Goal: Ask a question

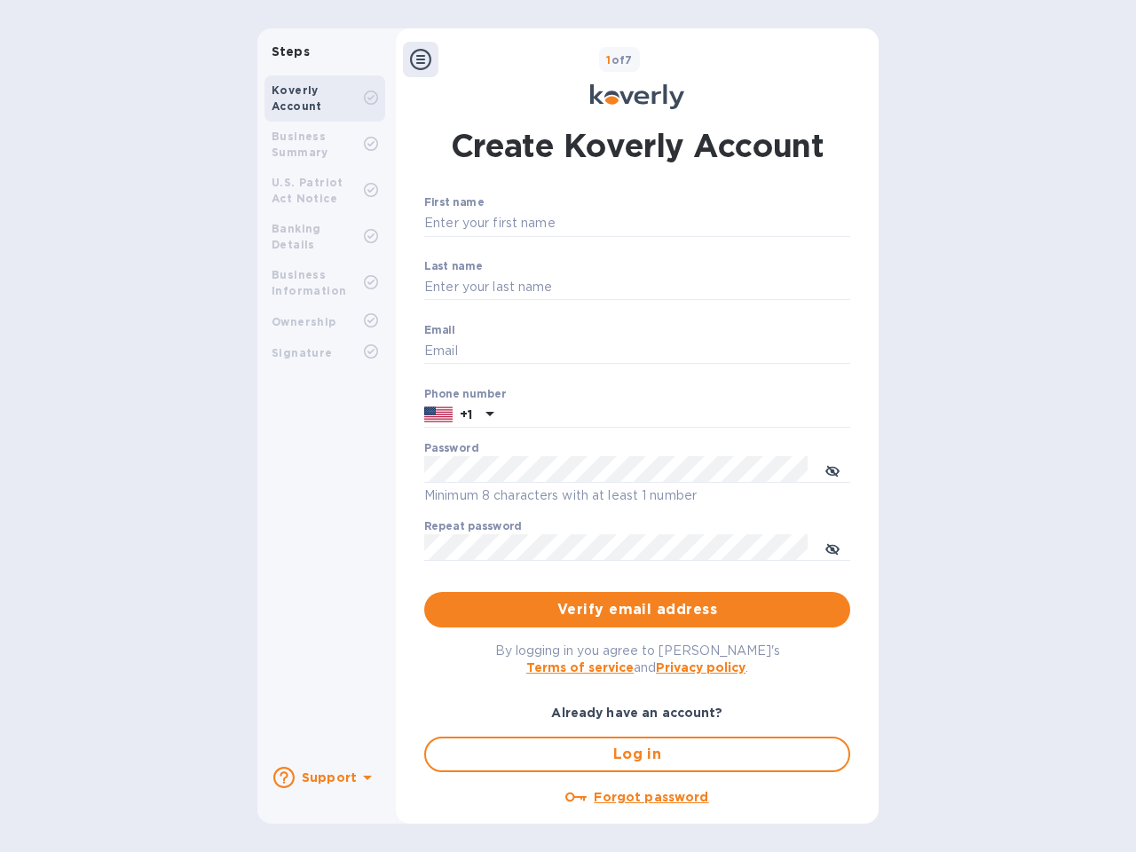
click at [324, 777] on b "Support" at bounding box center [329, 777] width 55 height 14
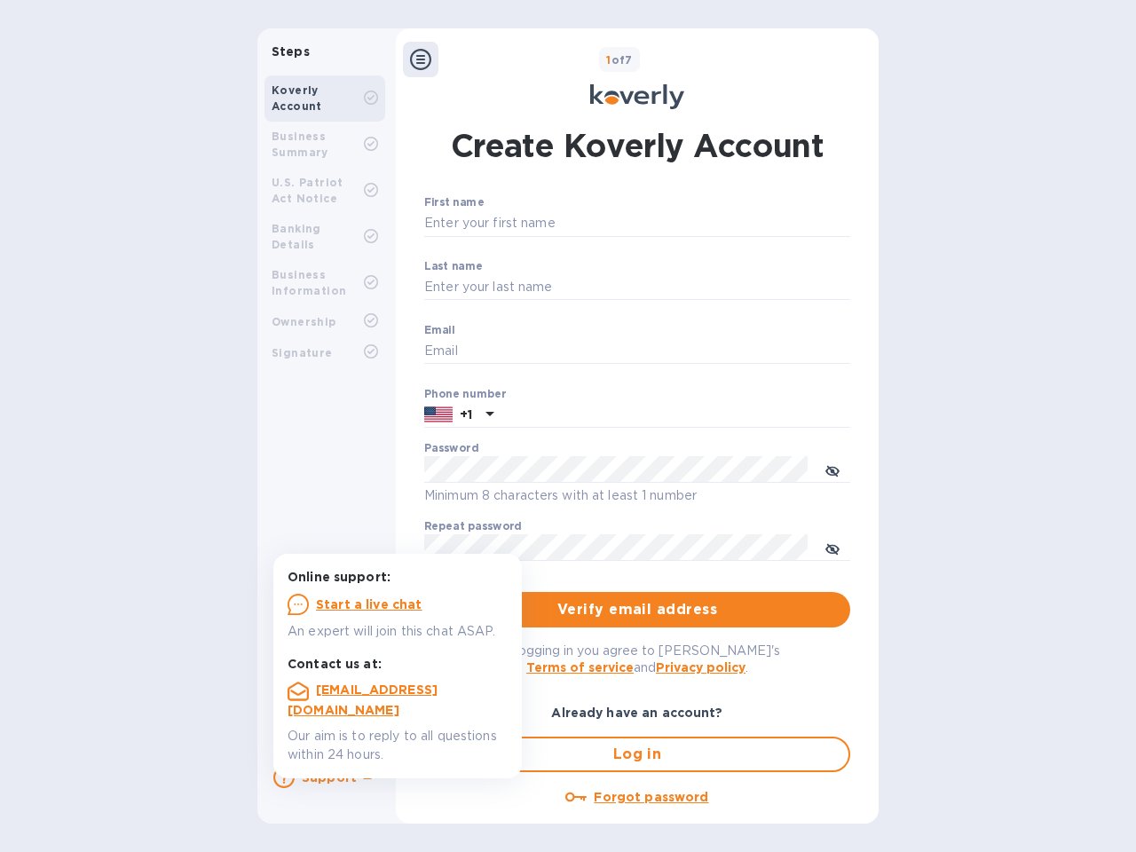
click at [284, 777] on icon at bounding box center [283, 777] width 21 height 21
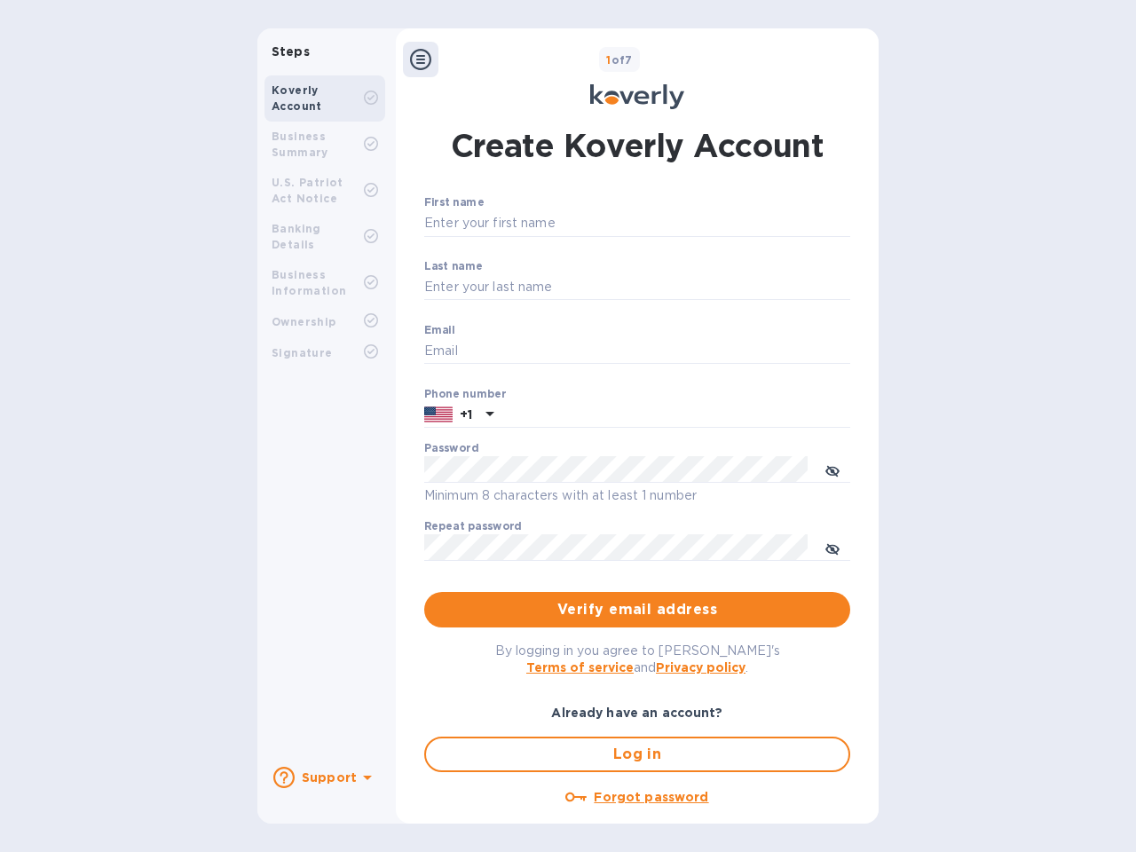
click at [365, 779] on icon at bounding box center [367, 777] width 9 height 4
click at [421, 59] on icon at bounding box center [420, 59] width 21 height 21
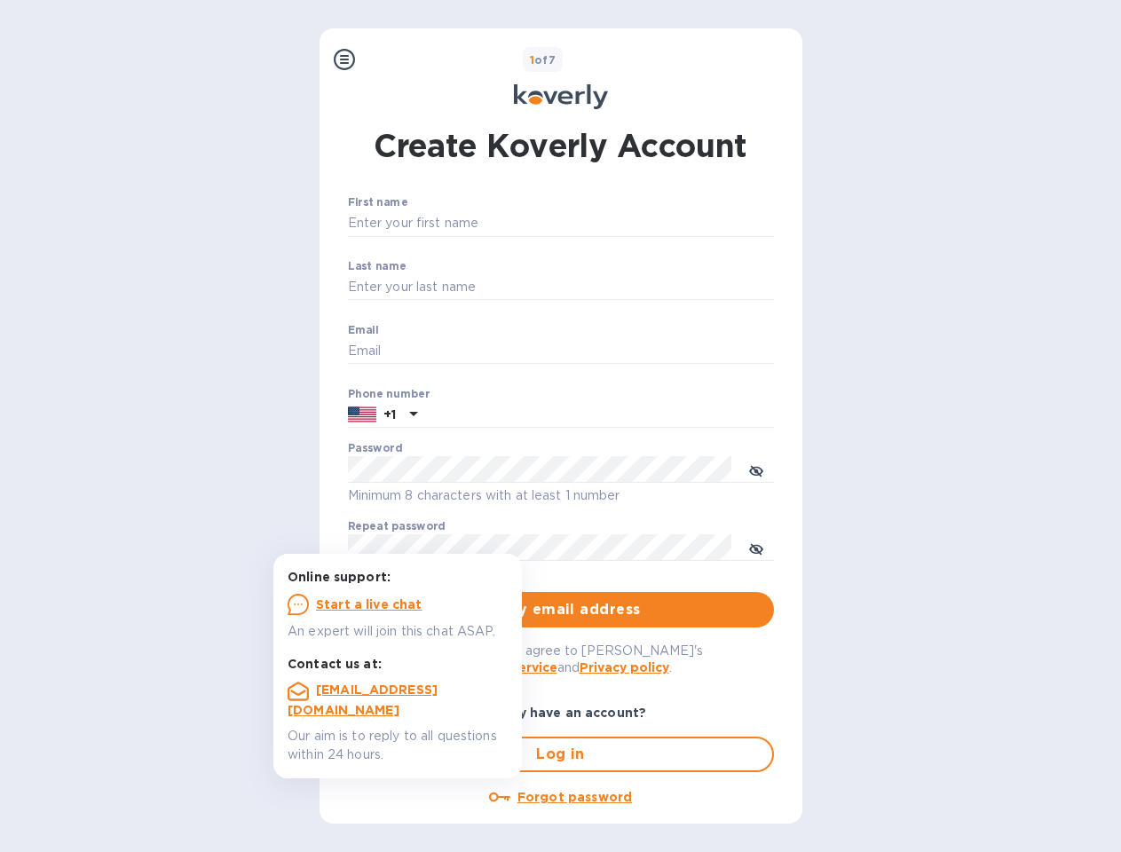
click at [633, 224] on input "First name" at bounding box center [561, 223] width 426 height 27
click at [633, 287] on input "Last name" at bounding box center [561, 287] width 426 height 27
click at [633, 351] on input "Email" at bounding box center [561, 351] width 426 height 27
click at [633, 415] on input "text" at bounding box center [599, 415] width 350 height 27
click at [459, 415] on input "text" at bounding box center [599, 415] width 350 height 27
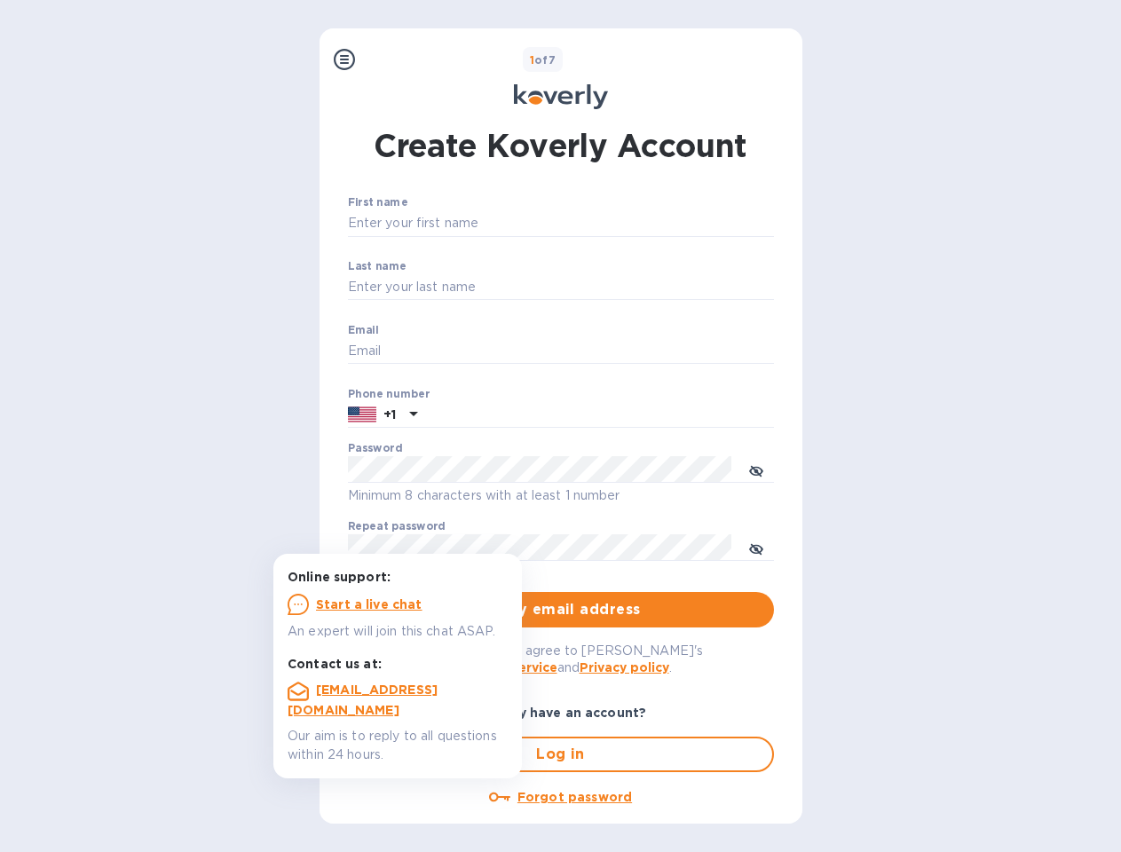
click at [487, 415] on input "text" at bounding box center [599, 415] width 350 height 27
